Goal: Task Accomplishment & Management: Manage account settings

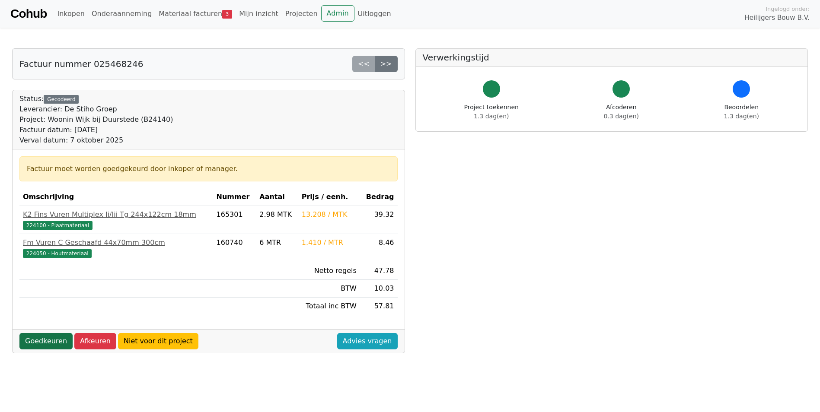
click at [30, 338] on link "Goedkeuren" at bounding box center [45, 341] width 53 height 16
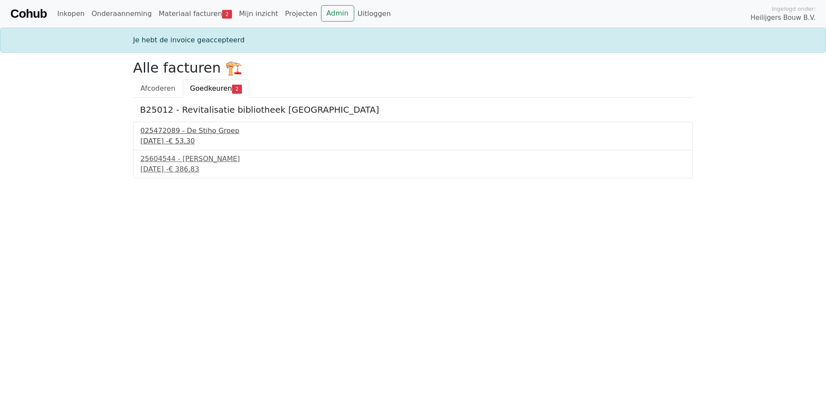
click at [199, 137] on div "24 september 2025 - € 53,30" at bounding box center [412, 141] width 545 height 10
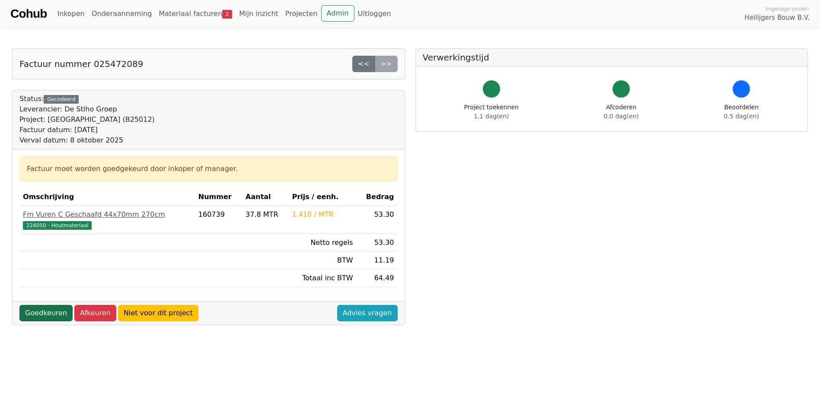
click at [41, 306] on link "Goedkeuren" at bounding box center [45, 313] width 53 height 16
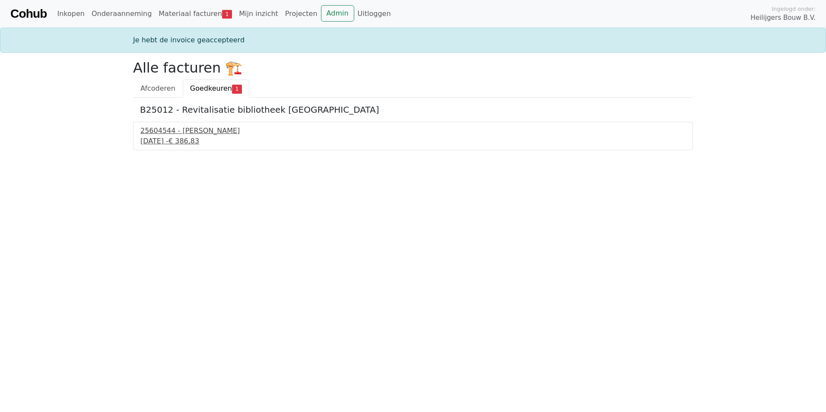
click at [179, 141] on div "[DATE] - € 386,83" at bounding box center [412, 141] width 545 height 10
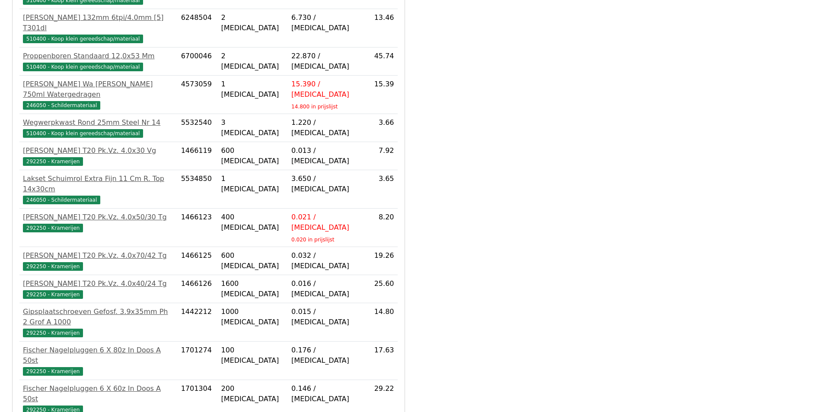
scroll to position [478, 0]
